Goal: Information Seeking & Learning: Find specific fact

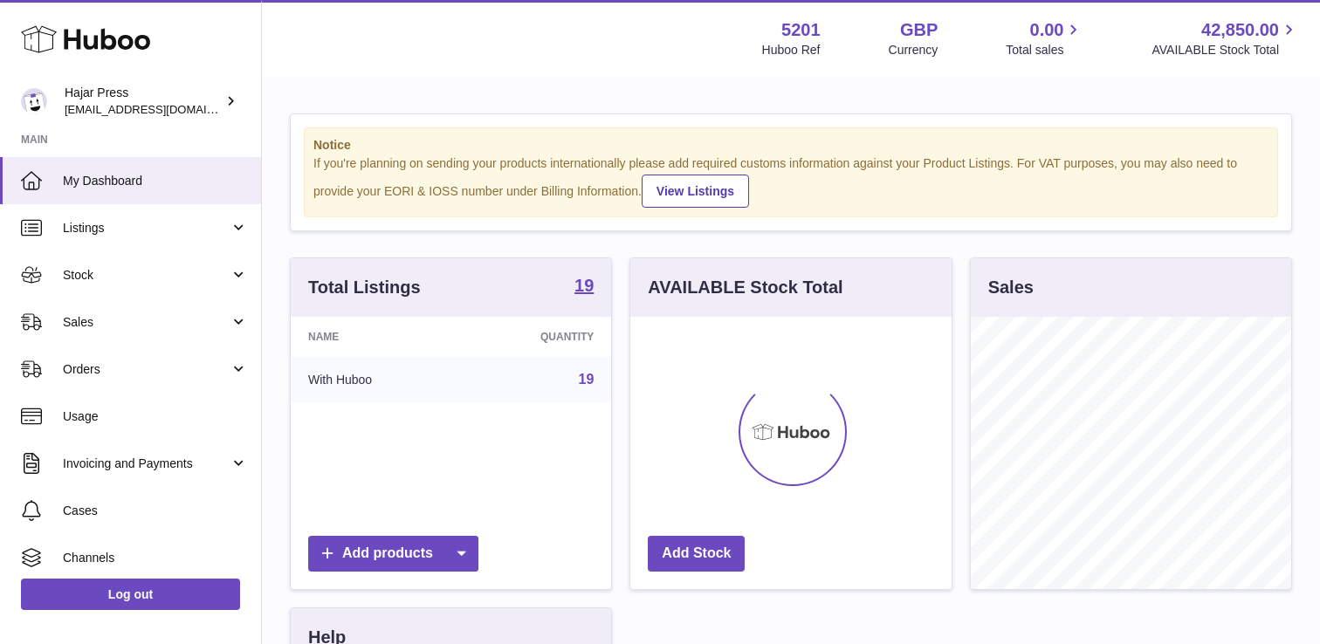
scroll to position [272, 320]
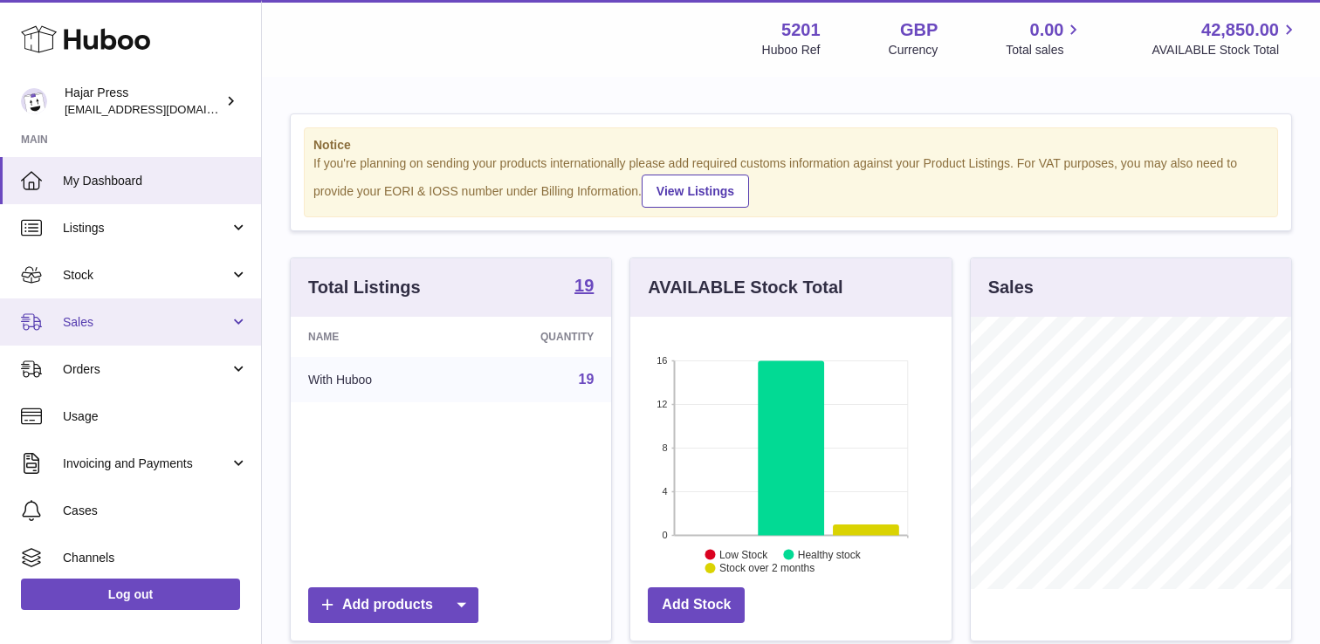
click at [98, 322] on span "Sales" at bounding box center [146, 322] width 167 height 17
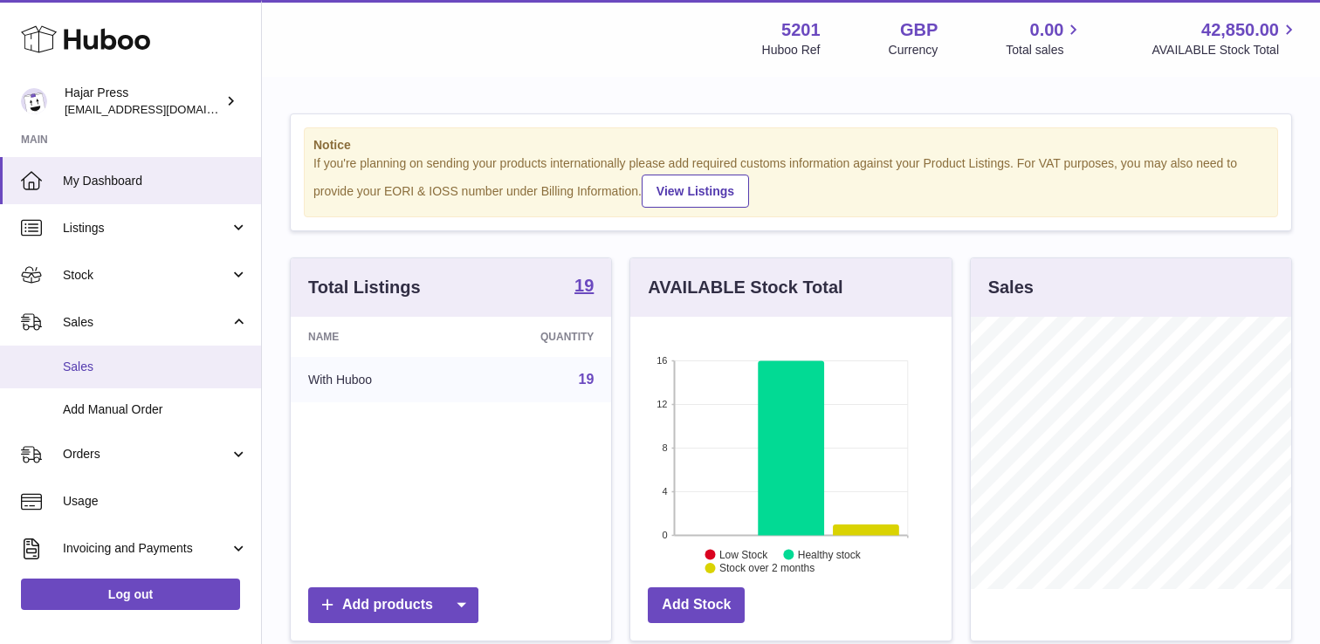
click at [93, 369] on span "Sales" at bounding box center [155, 367] width 185 height 17
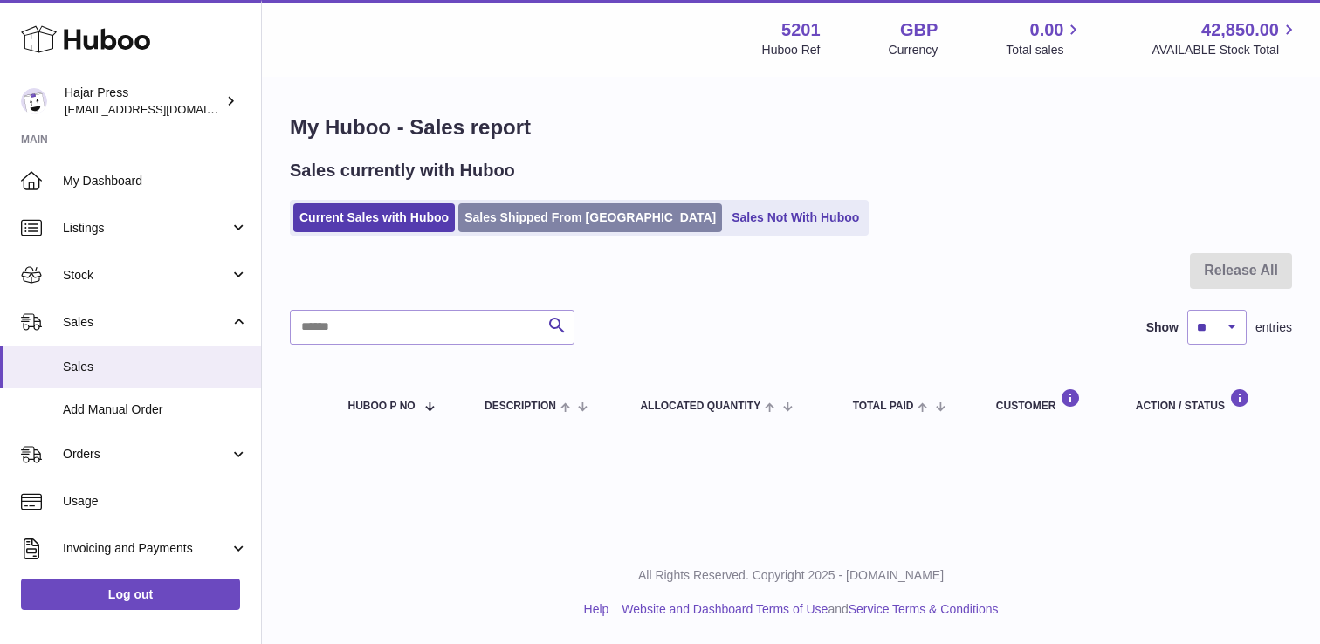
click at [535, 210] on link "Sales Shipped From [GEOGRAPHIC_DATA]" at bounding box center [590, 217] width 264 height 29
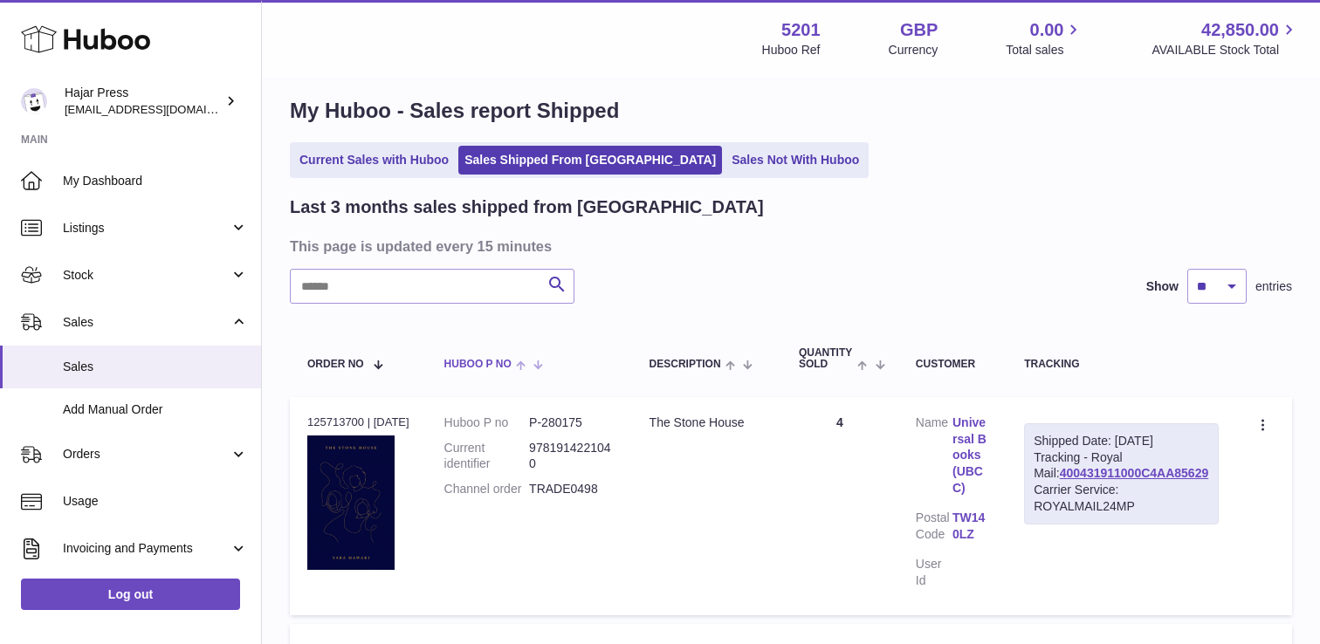
scroll to position [24, 0]
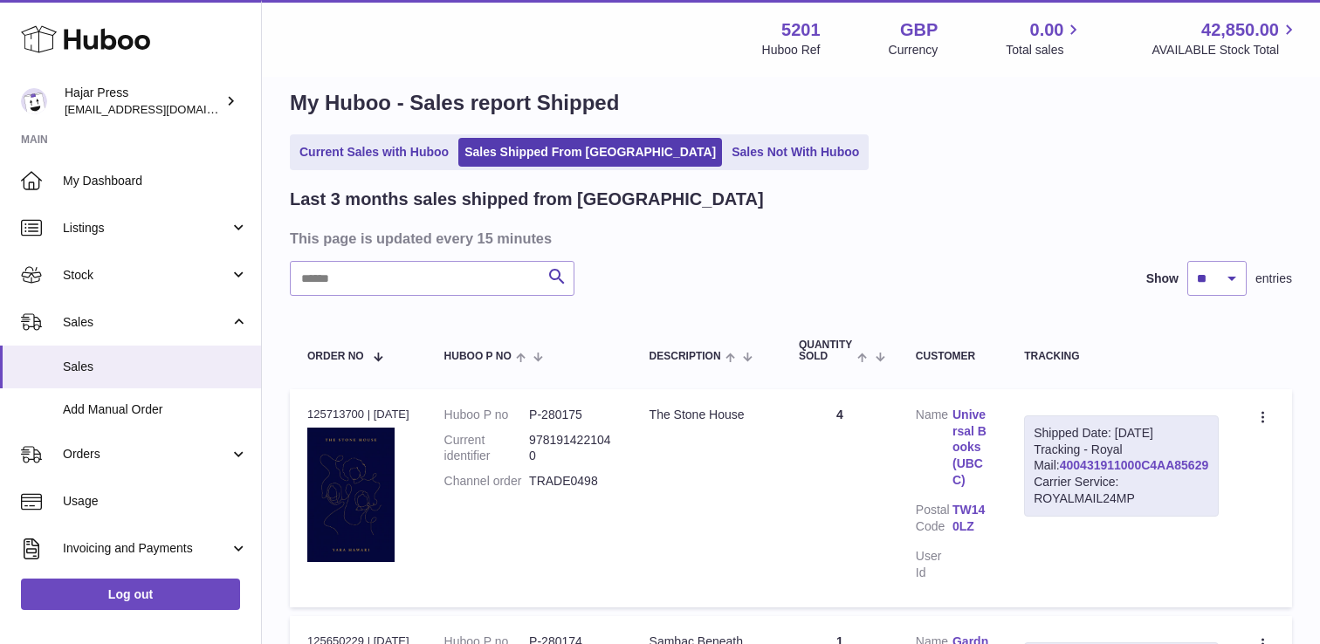
click at [1101, 472] on link "400431911000C4AA85629" at bounding box center [1134, 465] width 148 height 14
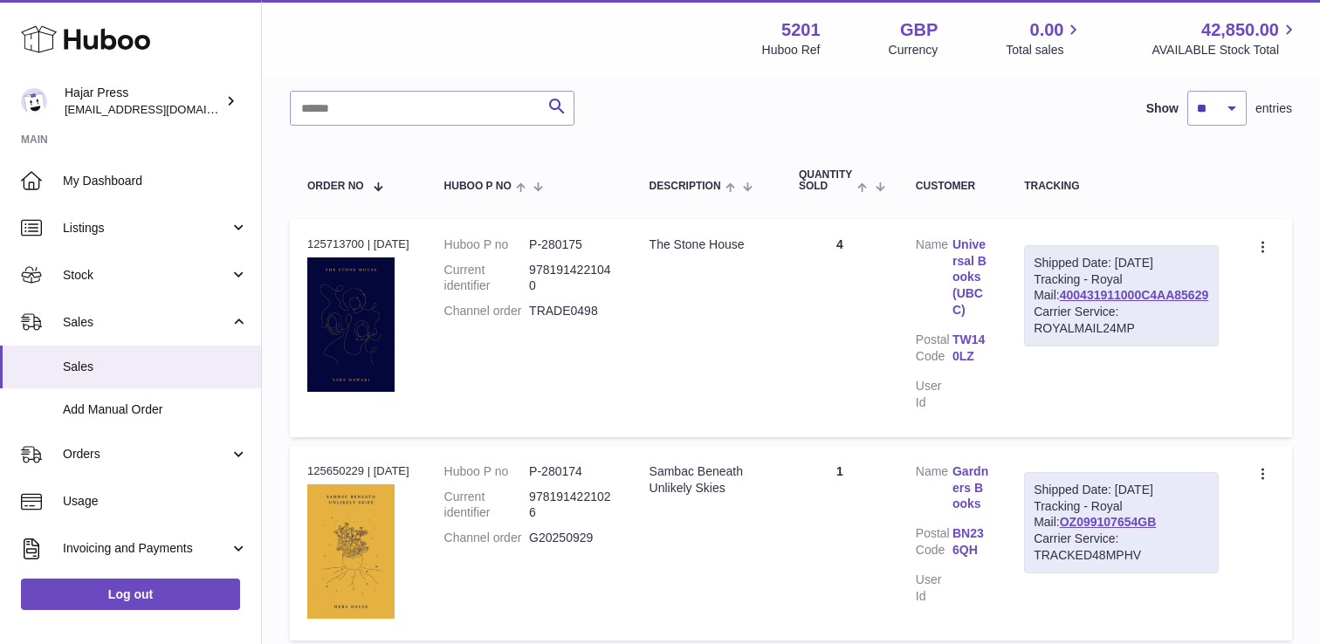
scroll to position [242, 0]
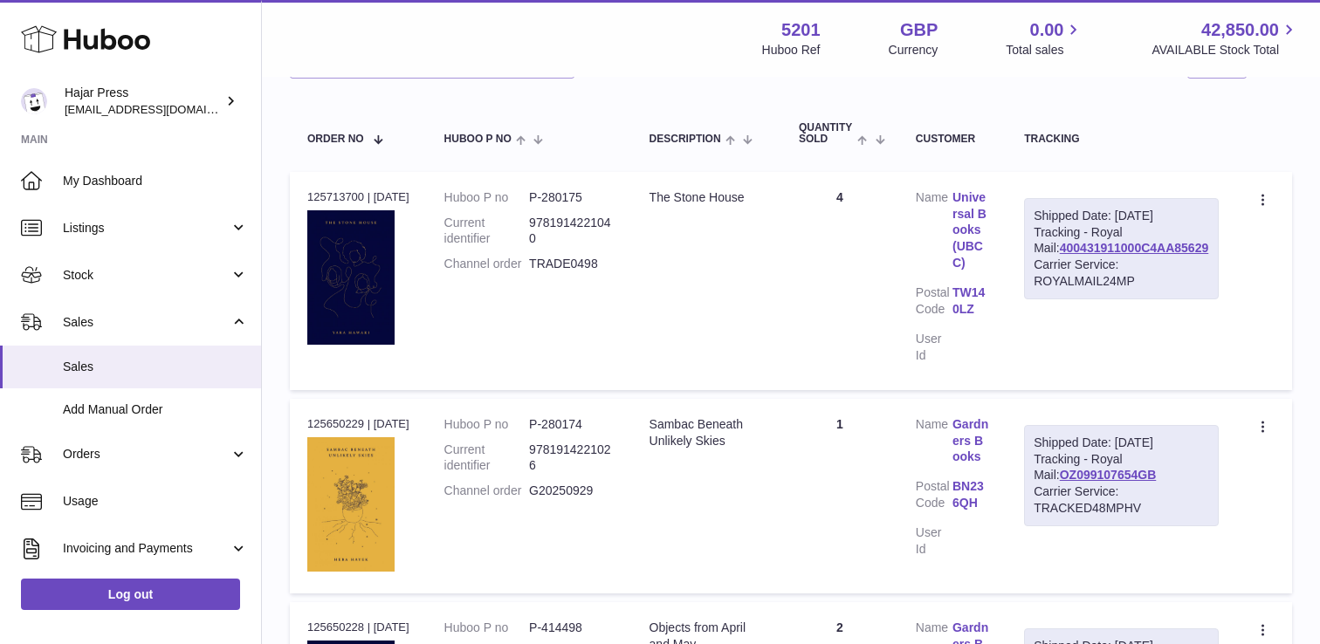
click at [987, 216] on link "Universal Books (UBCC)" at bounding box center [970, 230] width 37 height 82
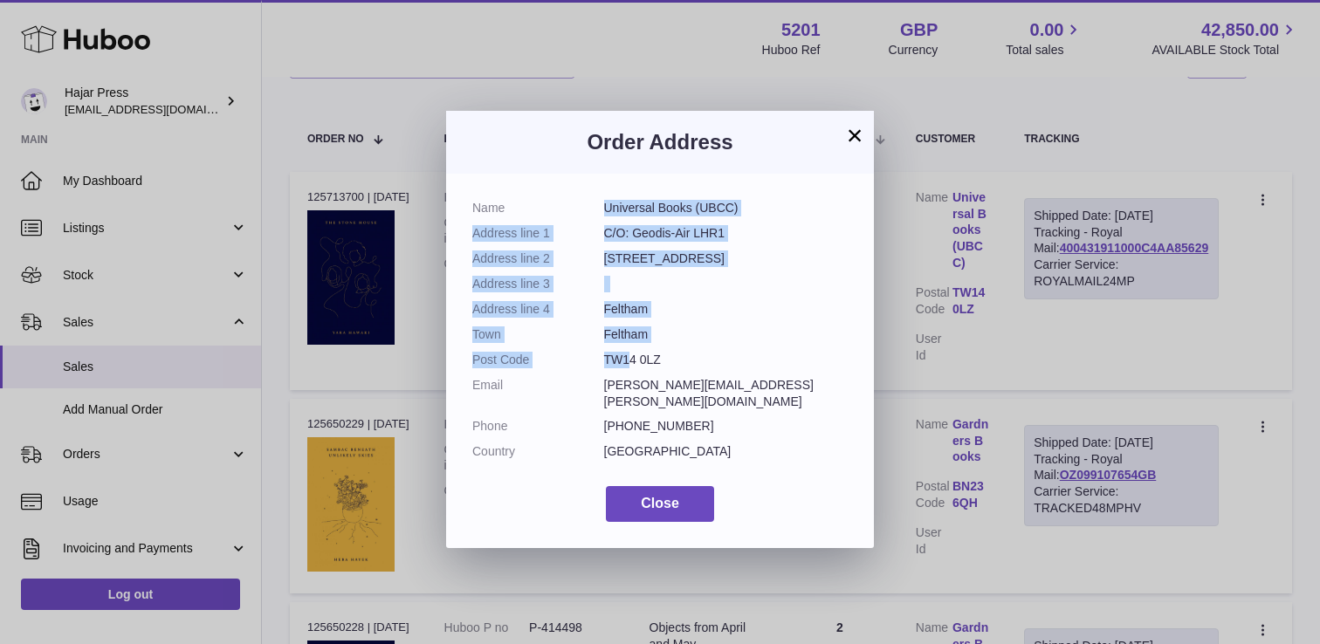
drag, startPoint x: 605, startPoint y: 210, endPoint x: 629, endPoint y: 361, distance: 152.9
click at [629, 361] on dl "Name Universal Books (UBCC) Address line 1 C/O: Geodis-Air LHR1 Address line 2 …" at bounding box center [659, 334] width 375 height 269
click at [629, 361] on dd "TW14 0LZ" at bounding box center [726, 360] width 244 height 17
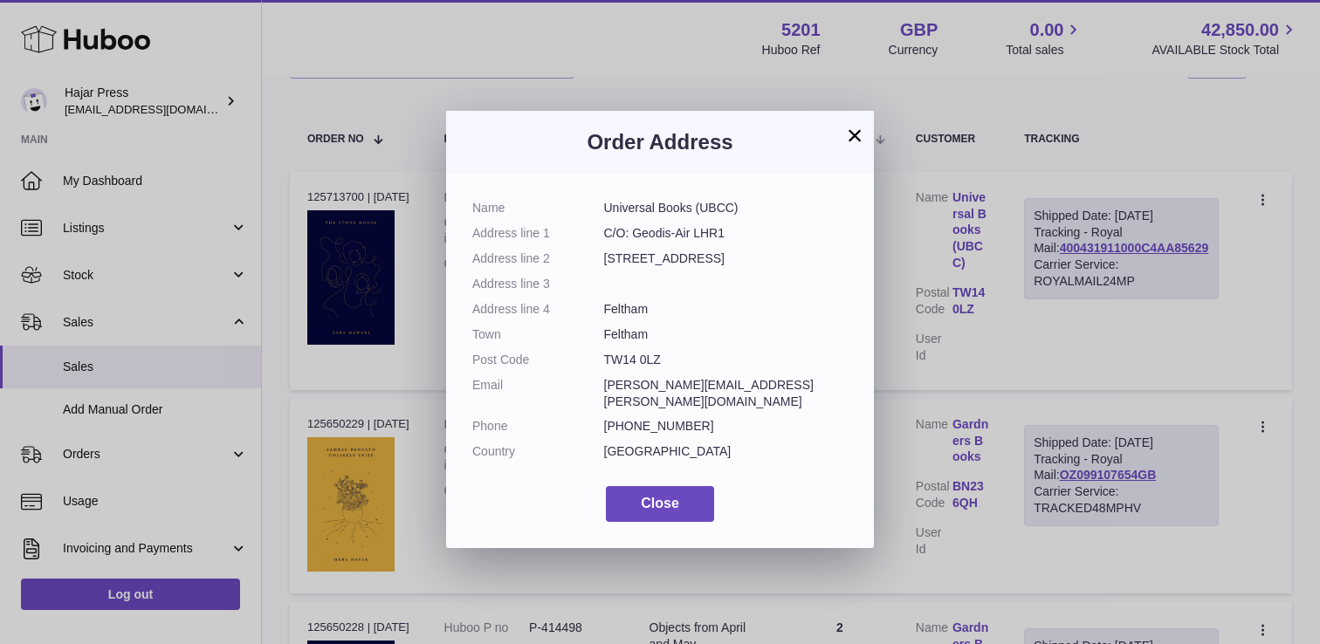
click at [856, 146] on button "×" at bounding box center [854, 135] width 21 height 21
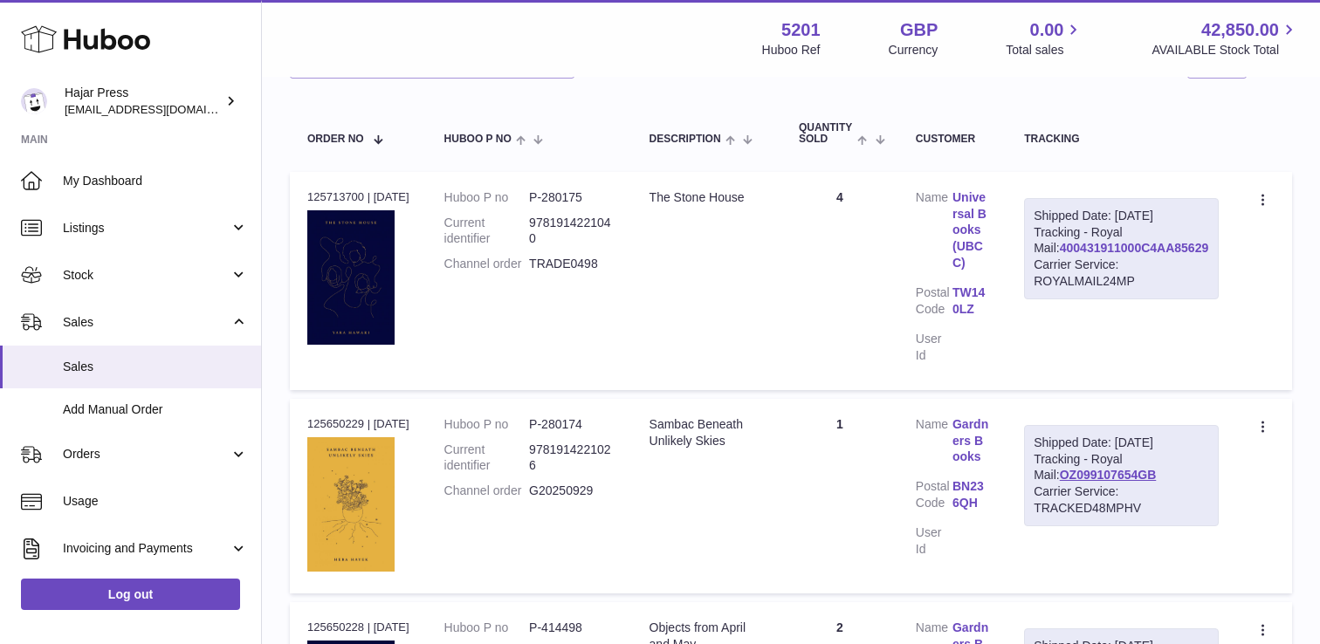
click at [1125, 255] on link "400431911000C4AA85629" at bounding box center [1134, 248] width 148 height 14
click at [982, 210] on link "Universal Books (UBCC)" at bounding box center [970, 230] width 37 height 82
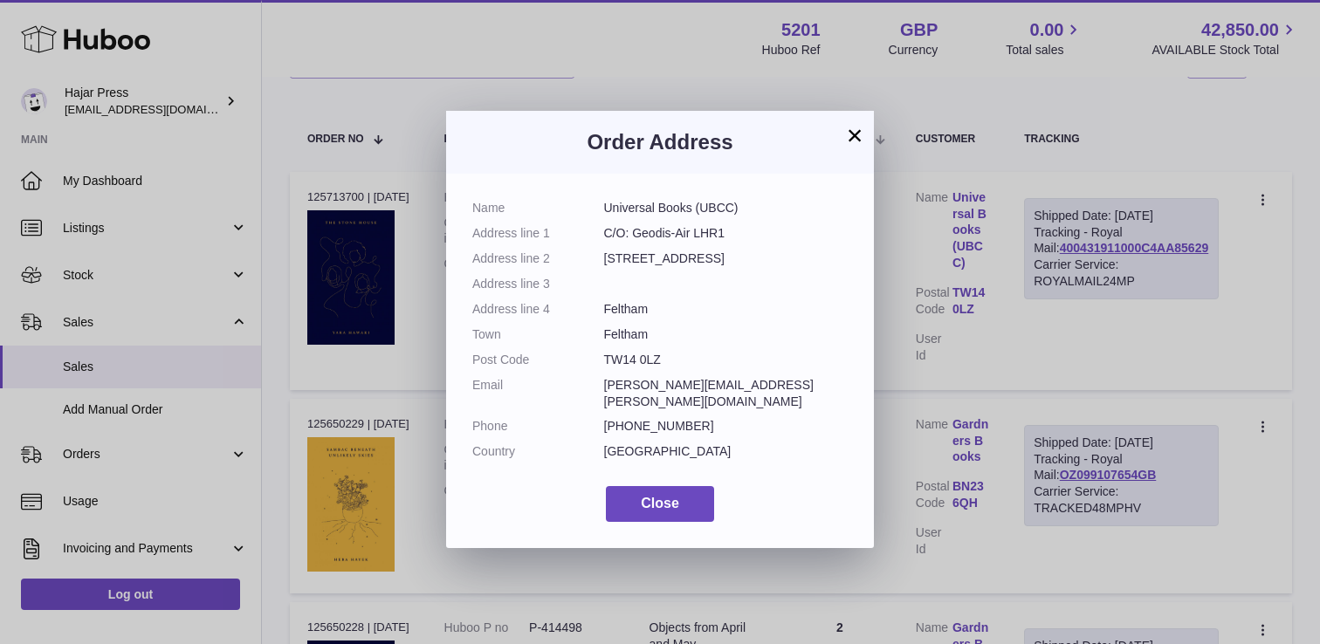
click at [856, 136] on button "×" at bounding box center [854, 135] width 21 height 21
